Goal: Information Seeking & Learning: Find contact information

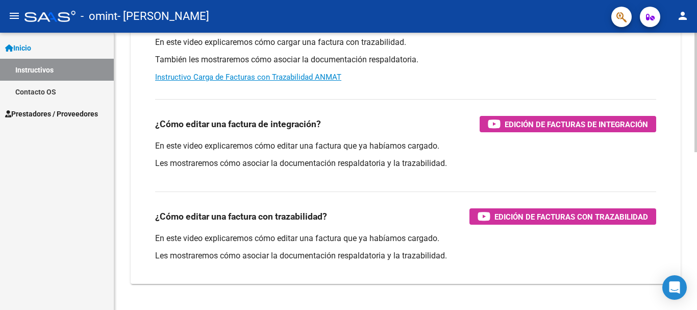
scroll to position [367, 0]
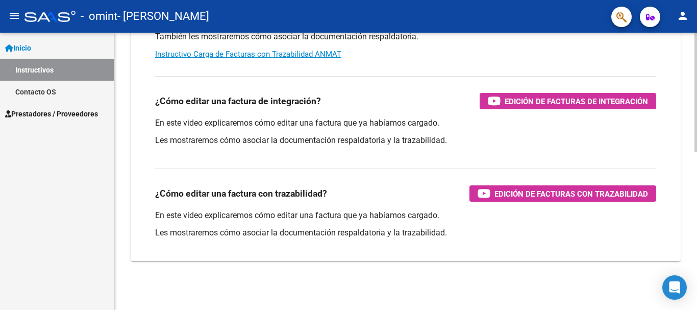
click at [689, 308] on div at bounding box center [696, 249] width 3 height 119
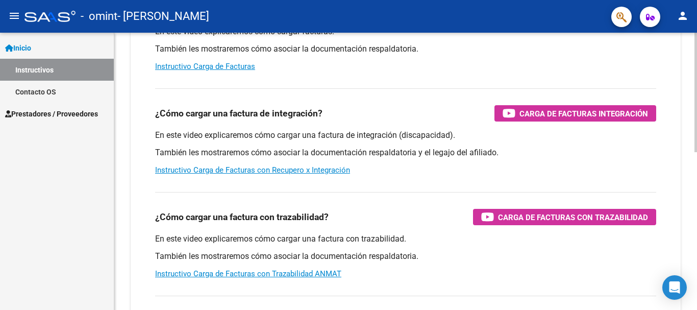
scroll to position [18, 0]
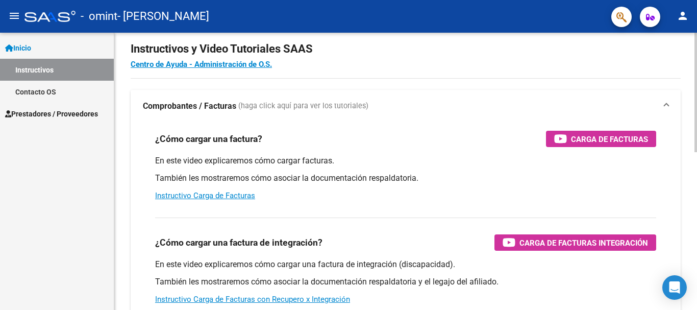
click at [689, 142] on div at bounding box center [696, 99] width 3 height 119
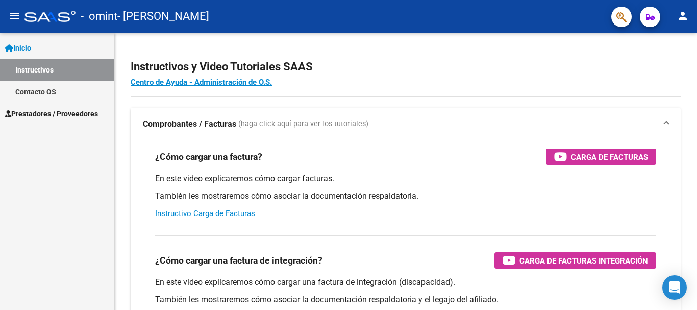
click at [59, 187] on div "Inicio Instructivos Contacto OS Prestadores / Proveedores Facturas - Listado/Ca…" at bounding box center [57, 171] width 114 height 277
drag, startPoint x: 59, startPoint y: 187, endPoint x: 72, endPoint y: 112, distance: 76.3
click at [72, 112] on div "Inicio Instructivos Contacto OS Prestadores / Proveedores Facturas - Listado/Ca…" at bounding box center [57, 171] width 114 height 277
click at [55, 137] on div "Inicio Instructivos Contacto OS Prestadores / Proveedores Facturas - Listado/Ca…" at bounding box center [57, 171] width 114 height 277
click at [170, 211] on link "Instructivo Carga de Facturas" at bounding box center [205, 213] width 100 height 9
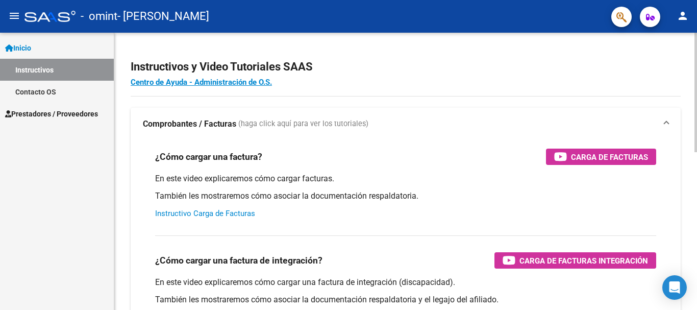
click at [689, 63] on div at bounding box center [696, 92] width 3 height 119
click at [57, 115] on span "Prestadores / Proveedores" at bounding box center [51, 113] width 93 height 11
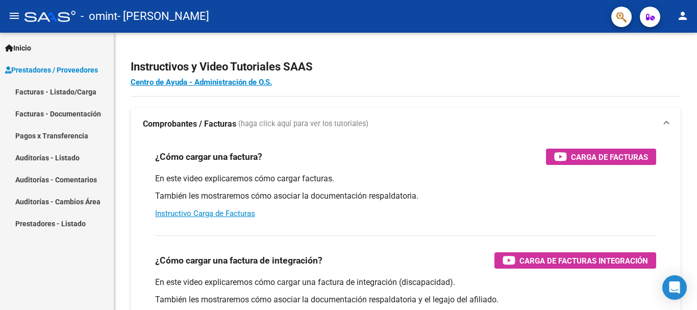
click at [81, 118] on link "Facturas - Documentación" at bounding box center [57, 114] width 114 height 22
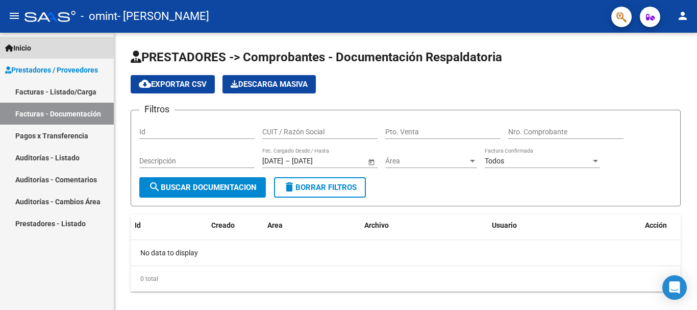
click at [17, 52] on span "Inicio" at bounding box center [18, 47] width 26 height 11
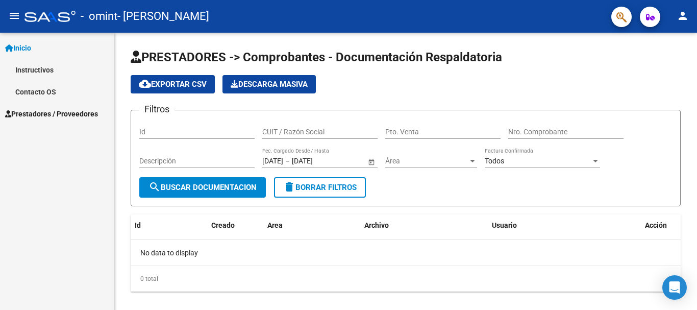
click at [37, 89] on link "Contacto OS" at bounding box center [57, 92] width 114 height 22
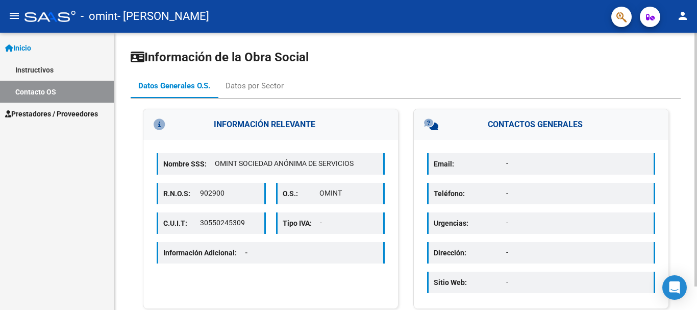
click at [689, 97] on div at bounding box center [696, 160] width 3 height 254
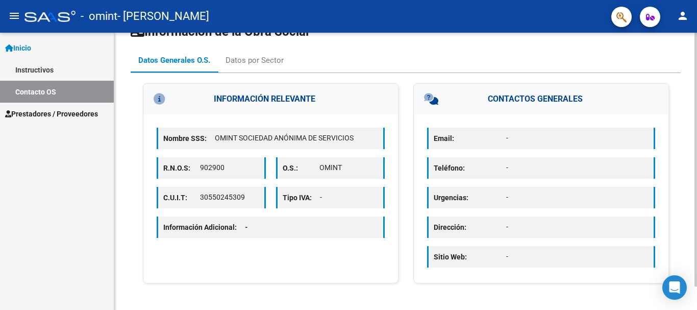
click at [689, 161] on div at bounding box center [696, 183] width 3 height 254
drag, startPoint x: 363, startPoint y: 167, endPoint x: 299, endPoint y: 186, distance: 66.5
click at [299, 186] on div "Nombre SSS: OMINT SOCIEDAD ANÓNIMA DE SERVICIOS R.N.O.S: 902900 O.S.: OMINT C.U…" at bounding box center [270, 183] width 255 height 139
click at [306, 197] on p "Tipo IVA:" at bounding box center [301, 197] width 37 height 11
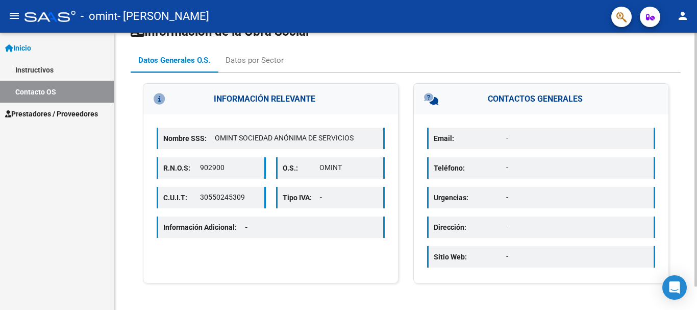
click at [318, 198] on p "Tipo IVA:" at bounding box center [301, 197] width 37 height 11
